Goal: Navigation & Orientation: Find specific page/section

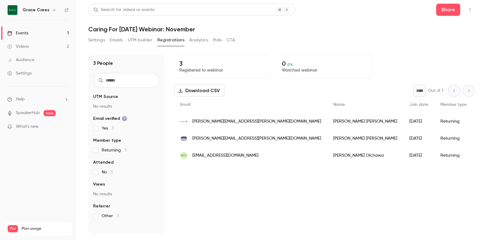
drag, startPoint x: 0, startPoint y: 0, endPoint x: 20, endPoint y: 31, distance: 37.1
click at [20, 31] on div "Events" at bounding box center [17, 33] width 21 height 6
